Goal: Information Seeking & Learning: Learn about a topic

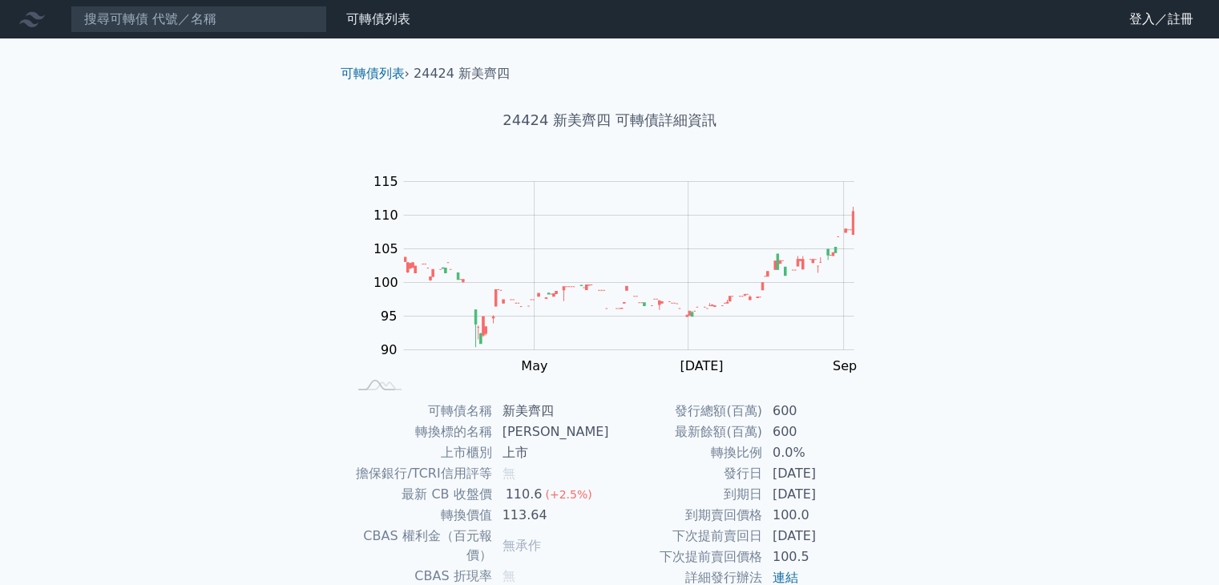
click at [28, 14] on icon at bounding box center [32, 19] width 26 height 15
click at [1143, 26] on link "登入／註冊" at bounding box center [1161, 19] width 90 height 26
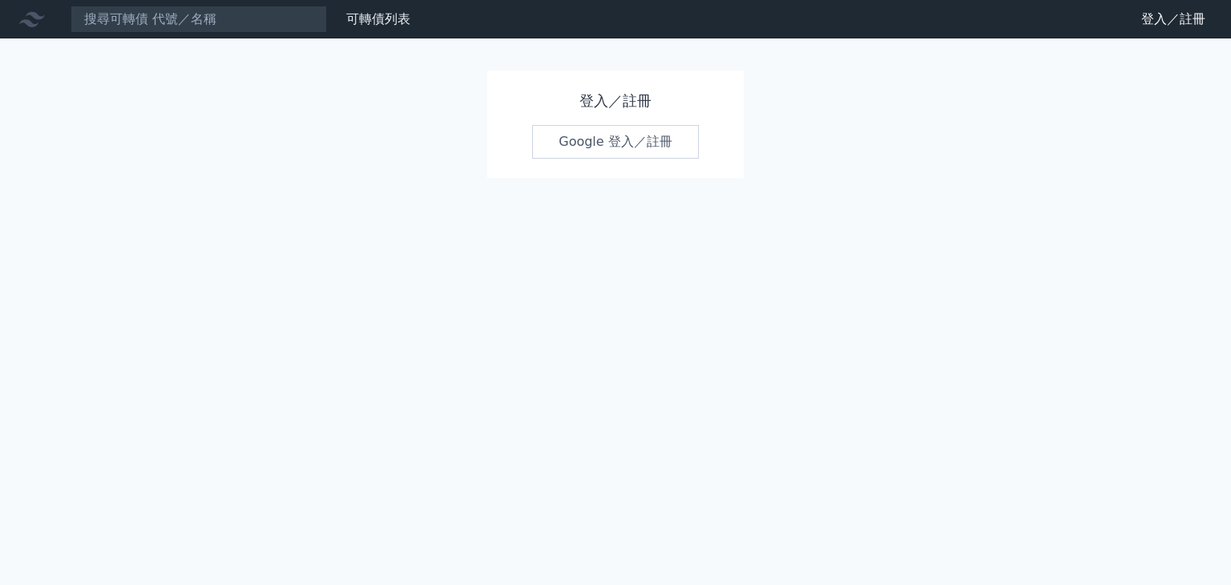
click at [632, 139] on link "Google 登入／註冊" at bounding box center [615, 142] width 167 height 34
click at [623, 151] on link "Google 登入／註冊" at bounding box center [615, 142] width 167 height 34
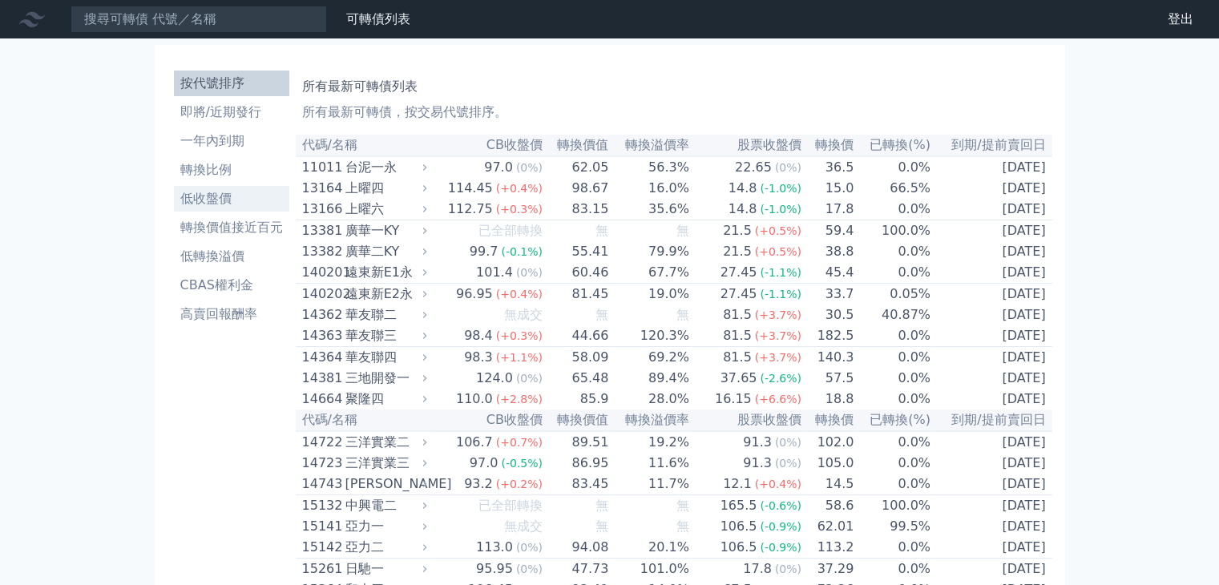
click at [237, 211] on ul "按代號排序 即將/近期發行 一年內到期 轉換比例 低收盤價 轉換價值接近百元 低轉換溢價 CBAS權利金 高賣回報酬率" at bounding box center [231, 199] width 115 height 256
click at [239, 205] on li "低收盤價" at bounding box center [231, 198] width 115 height 19
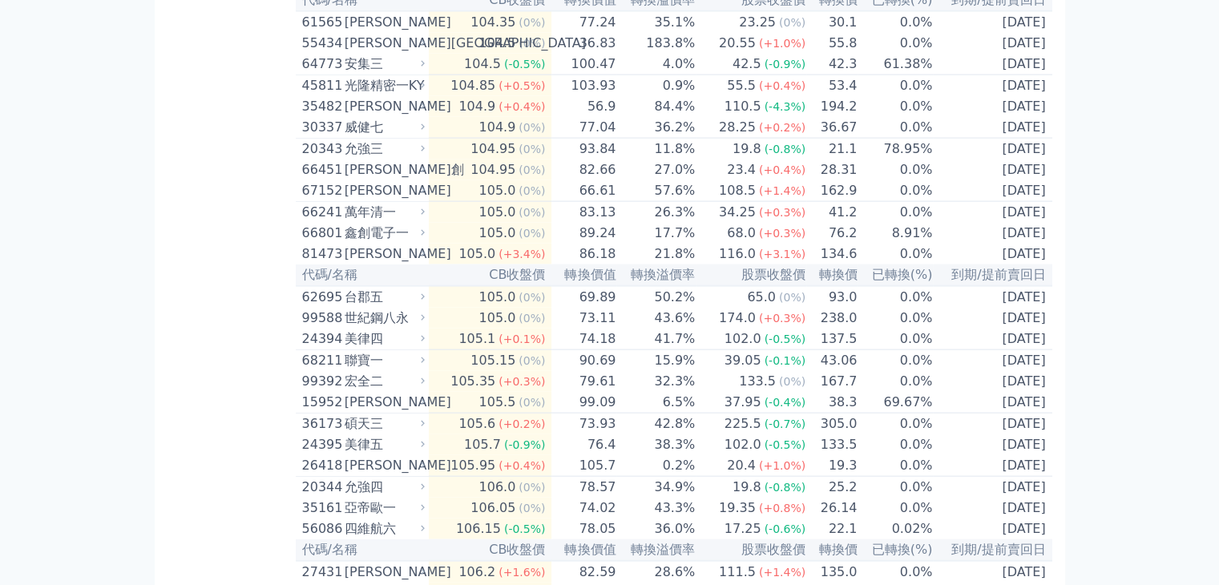
scroll to position [3446, 0]
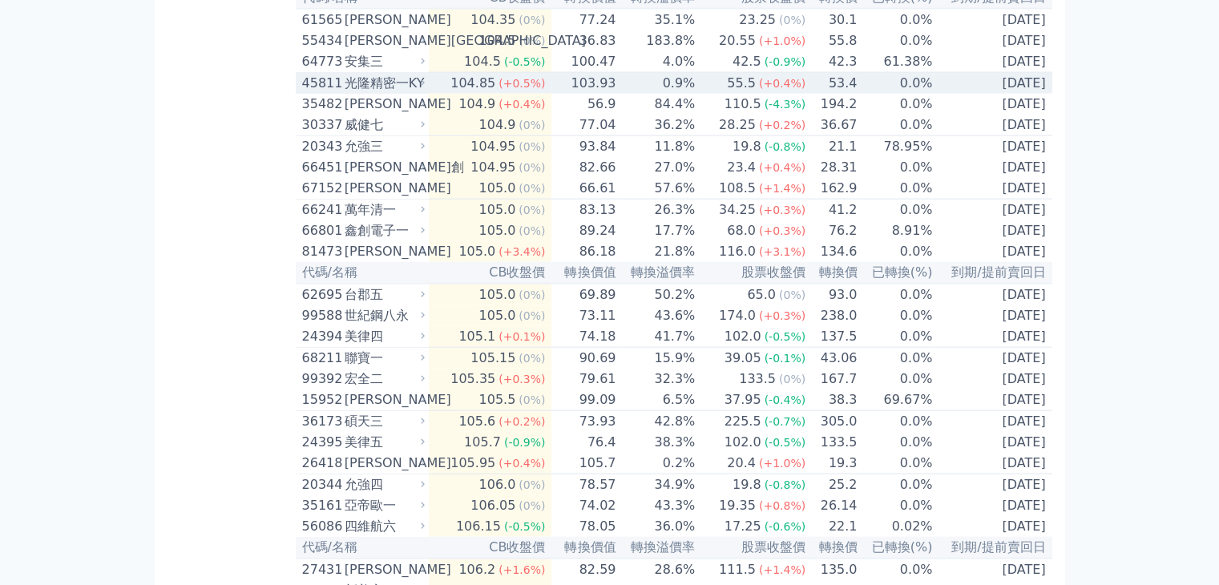
click at [442, 95] on td "104.85 (+0.5%)" at bounding box center [490, 84] width 123 height 22
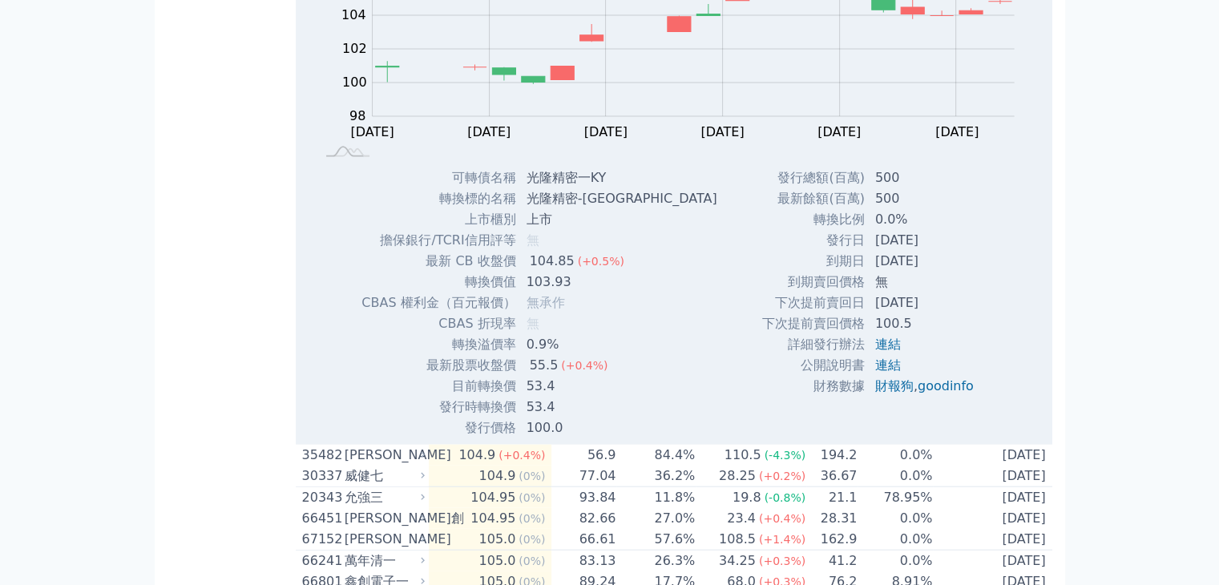
scroll to position [3606, 0]
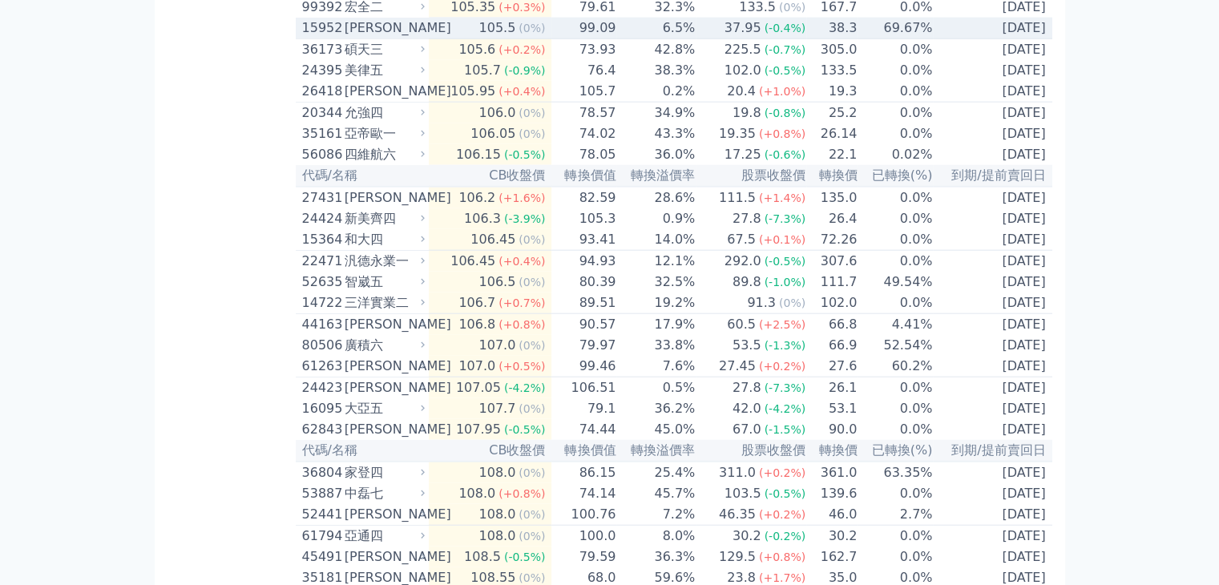
scroll to position [3847, 0]
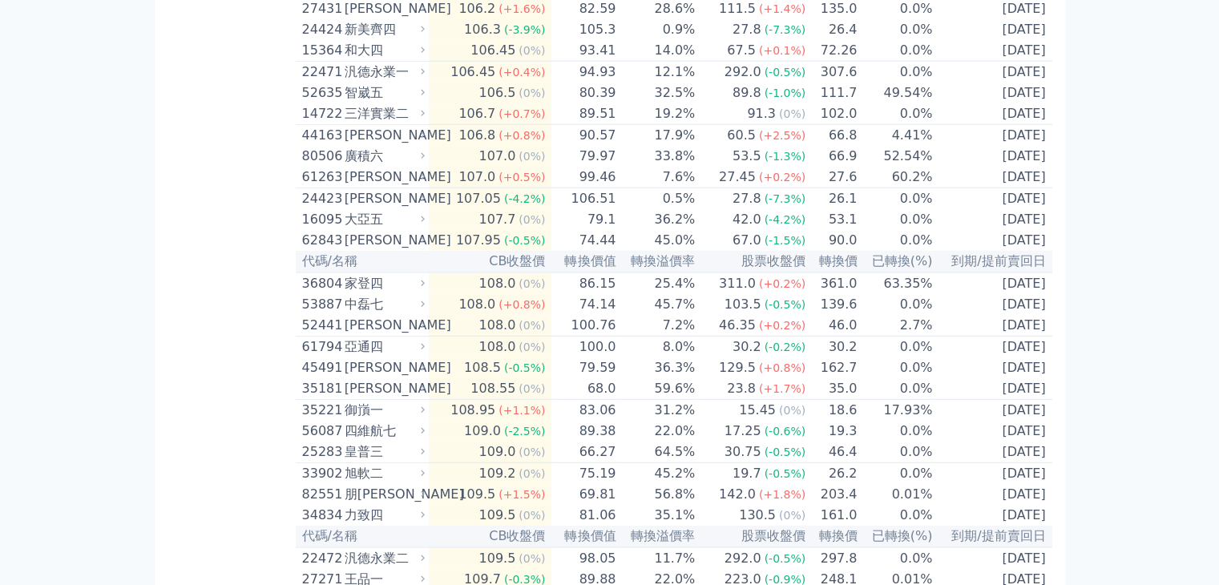
scroll to position [4087, 0]
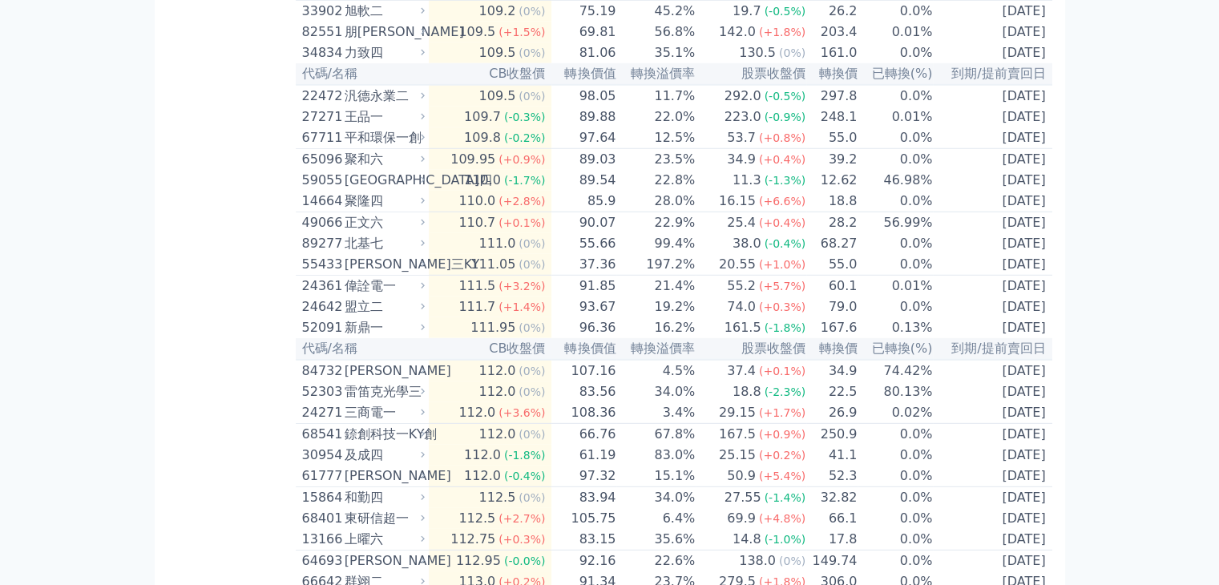
scroll to position [4488, 0]
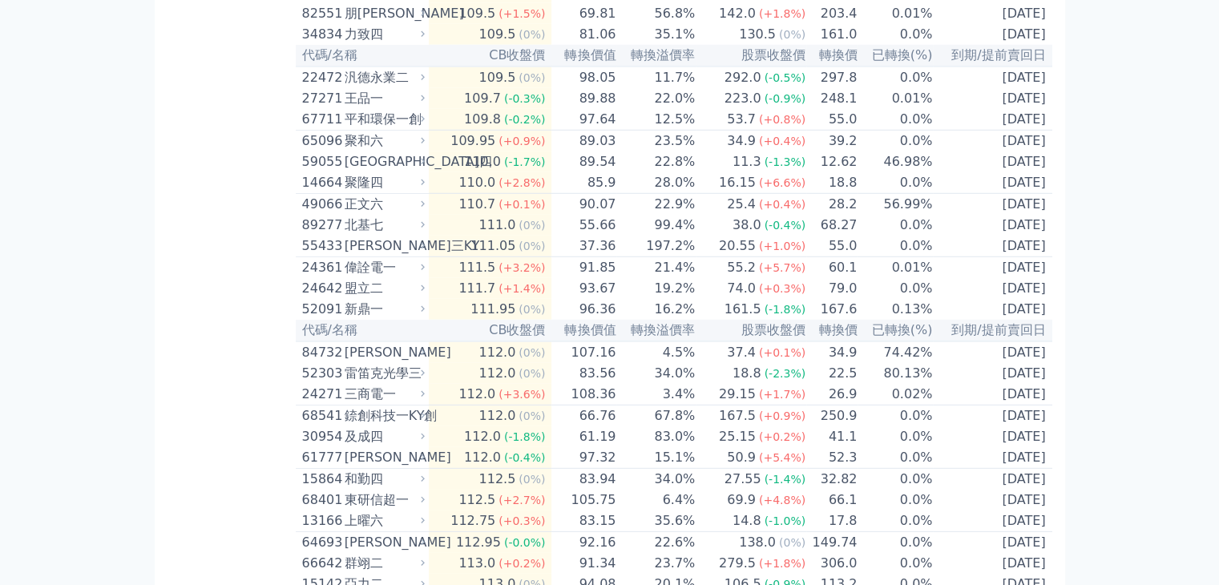
click at [173, 230] on div "按代號排序 即將/近期發行 一年內到期 轉換比例 低收盤價 轉換價值接近百元 低轉換溢價 CBAS權利金 高賣回報酬率" at bounding box center [231, 210] width 128 height 9269
click at [203, 351] on div "按代號排序 即將/近期發行 一年內到期 轉換比例 低收盤價 轉換價值接近百元 低轉換溢價 CBAS權利金 高賣回報酬率" at bounding box center [231, 210] width 128 height 9269
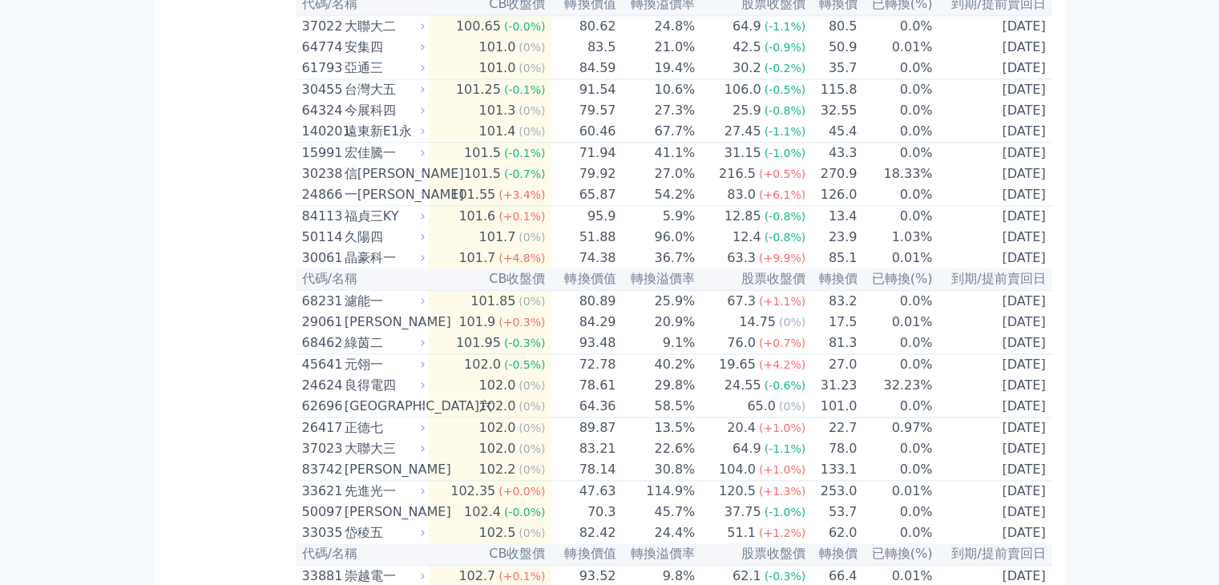
scroll to position [2324, 0]
